Goal: Find specific page/section: Find specific page/section

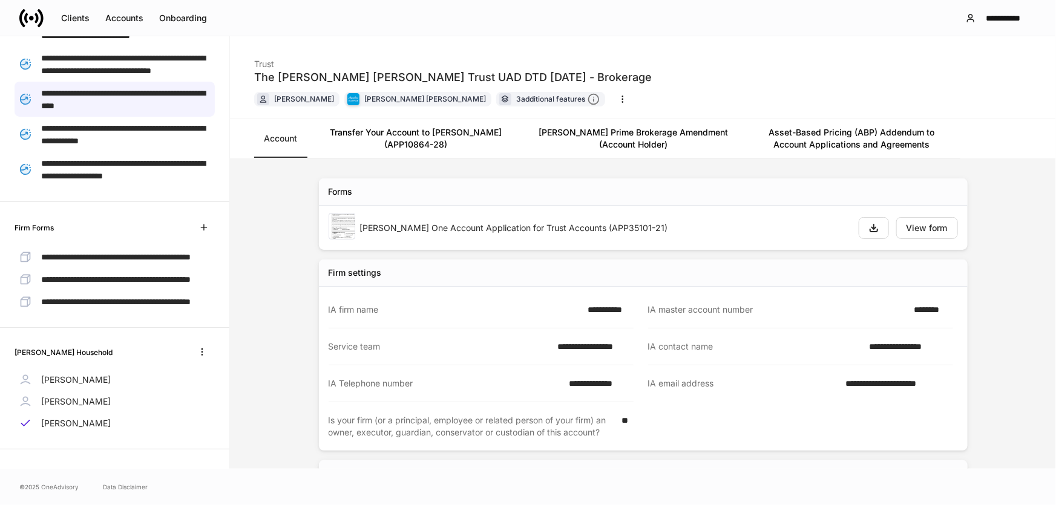
scroll to position [418, 0]
drag, startPoint x: 15, startPoint y: 351, endPoint x: 66, endPoint y: 353, distance: 51.5
click at [66, 353] on h6 "[PERSON_NAME] Household" at bounding box center [64, 353] width 98 height 12
copy h6 "[PERSON_NAME]"
click at [31, 14] on icon at bounding box center [31, 18] width 24 height 24
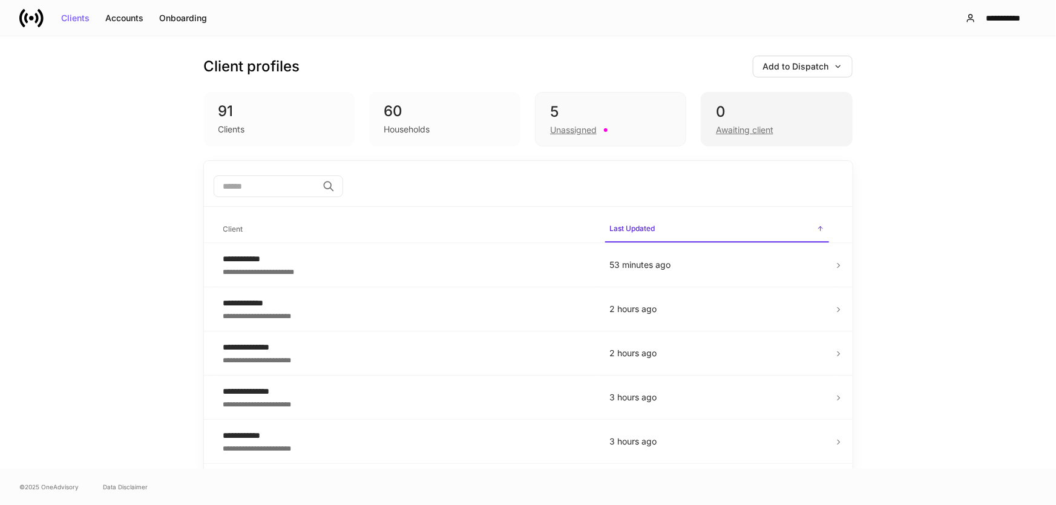
click at [743, 119] on div "0" at bounding box center [776, 111] width 121 height 19
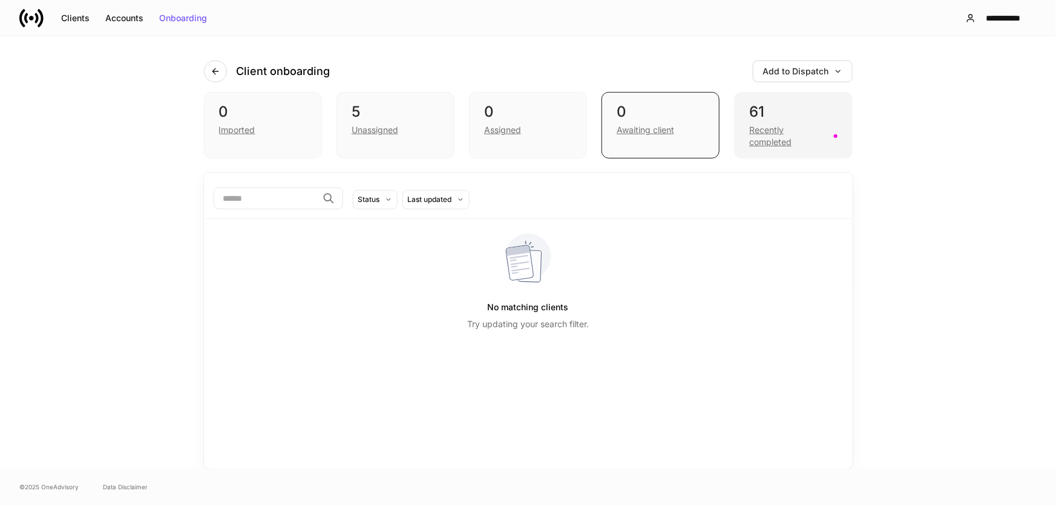
click at [779, 124] on div "Recently completed" at bounding box center [787, 136] width 77 height 24
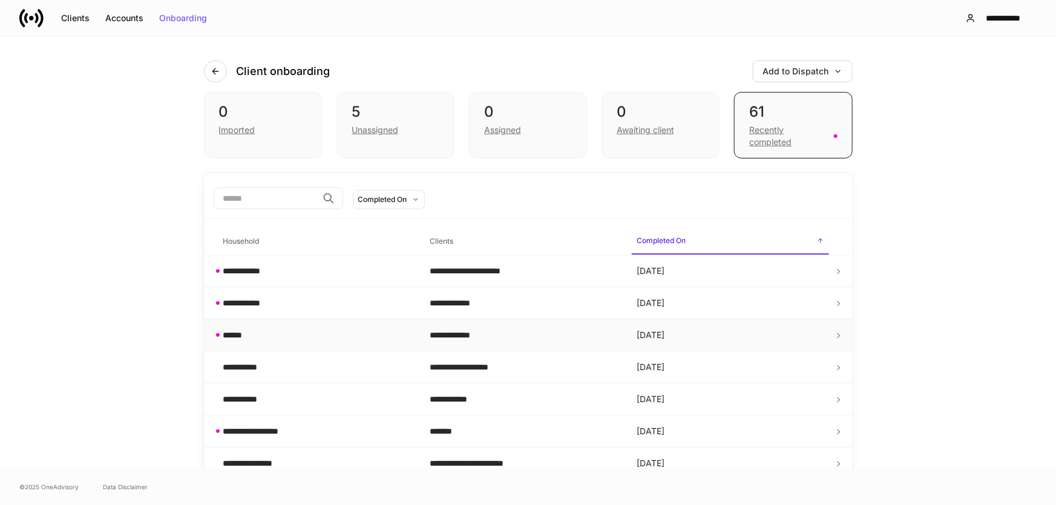
click at [313, 334] on div "******" at bounding box center [317, 335] width 188 height 12
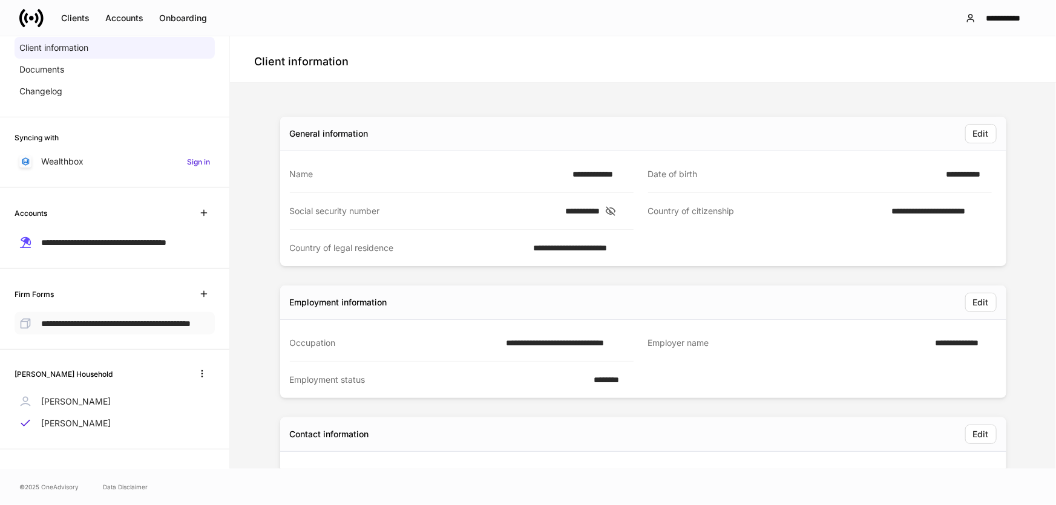
scroll to position [111, 0]
drag, startPoint x: 42, startPoint y: 373, endPoint x: 0, endPoint y: 375, distance: 41.8
click at [0, 375] on div "[PERSON_NAME] Household [PERSON_NAME] [PERSON_NAME]" at bounding box center [114, 400] width 229 height 100
copy h6 "[PERSON_NAME]"
